Goal: Navigation & Orientation: Find specific page/section

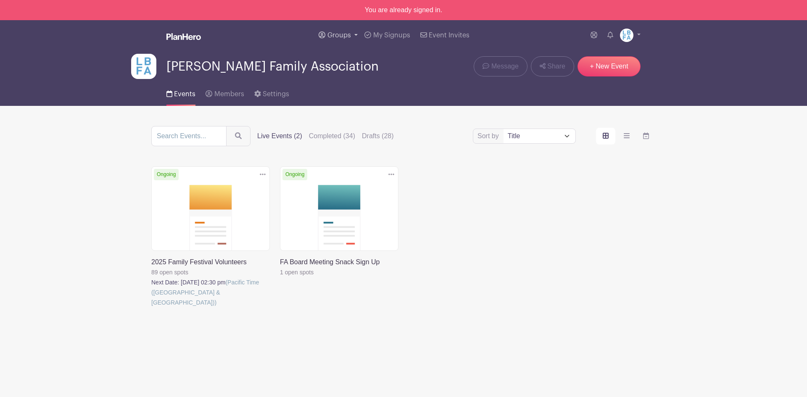
click at [342, 37] on span "Groups" at bounding box center [340, 35] width 24 height 7
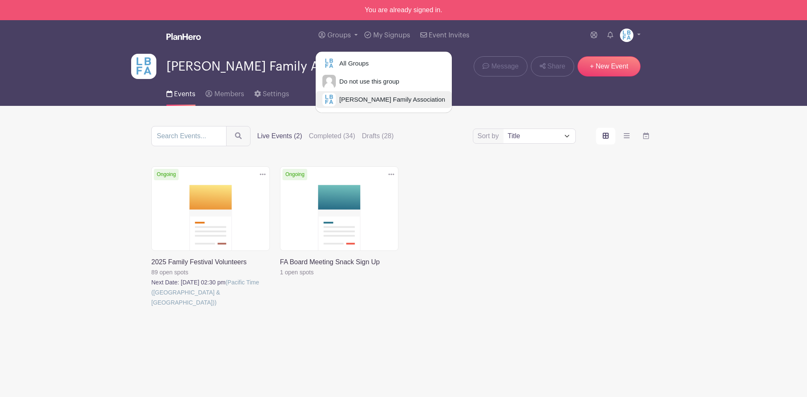
click at [355, 100] on span "[PERSON_NAME] Family Association" at bounding box center [390, 100] width 109 height 10
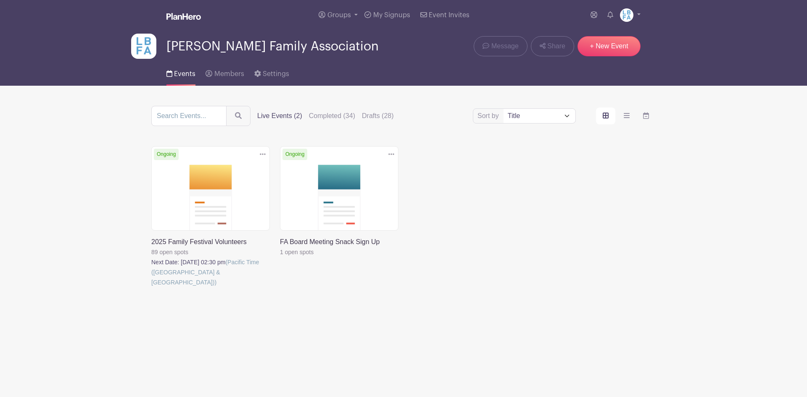
click at [151, 288] on link at bounding box center [151, 288] width 0 height 0
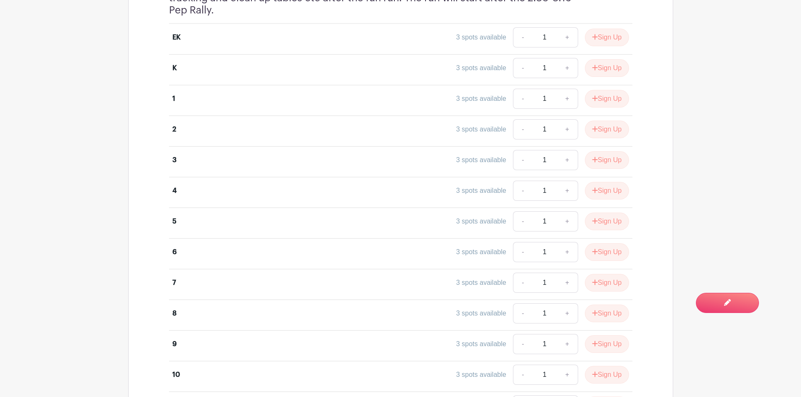
scroll to position [1364, 0]
